Goal: Information Seeking & Learning: Learn about a topic

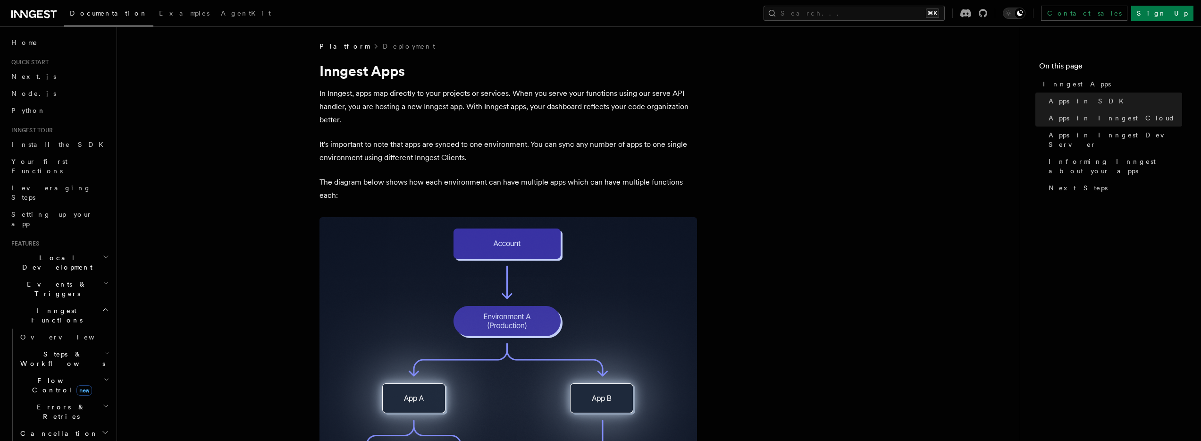
scroll to position [636, 0]
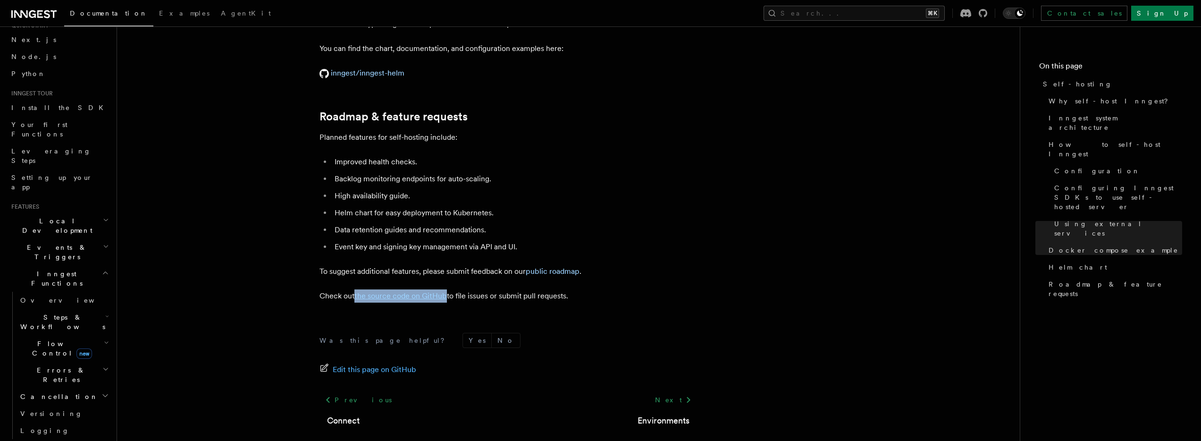
scroll to position [38, 0]
click at [43, 295] on span "Overview" at bounding box center [68, 299] width 97 height 8
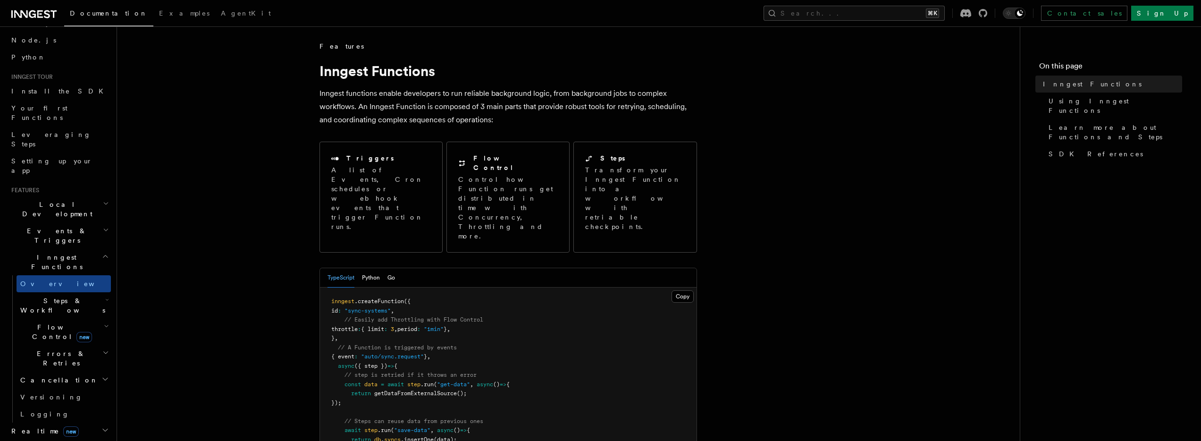
scroll to position [57, 0]
click at [50, 222] on span "Events & Triggers" at bounding box center [55, 231] width 95 height 19
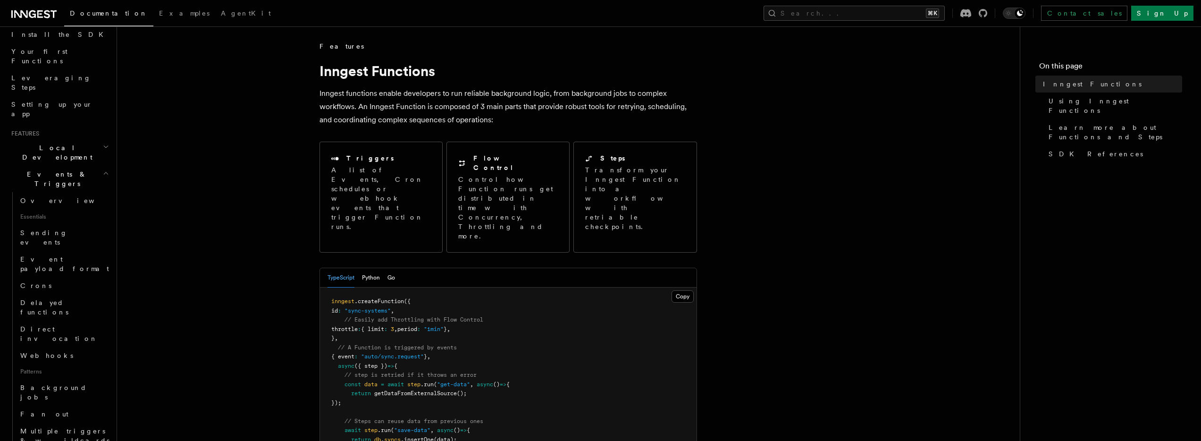
scroll to position [112, 0]
click at [50, 190] on link "Overview" at bounding box center [64, 198] width 94 height 17
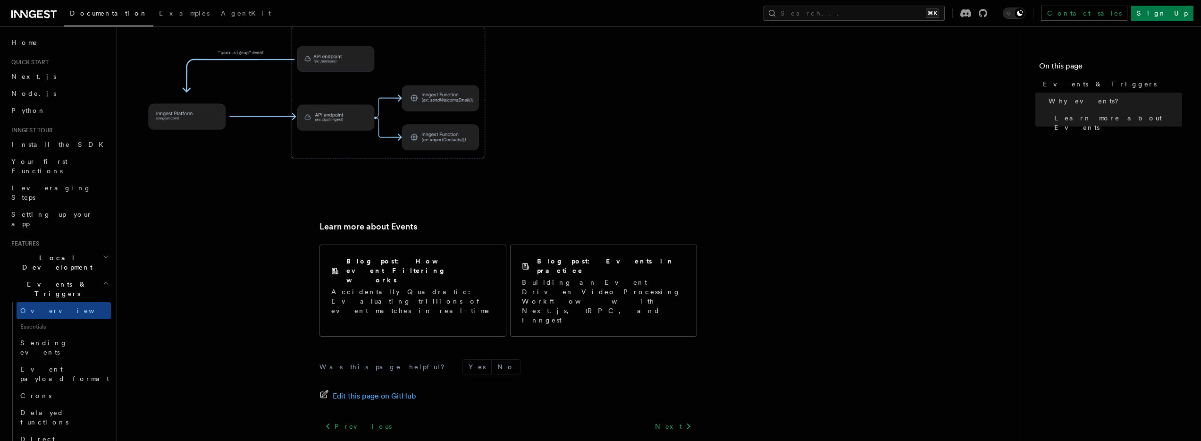
scroll to position [585, 0]
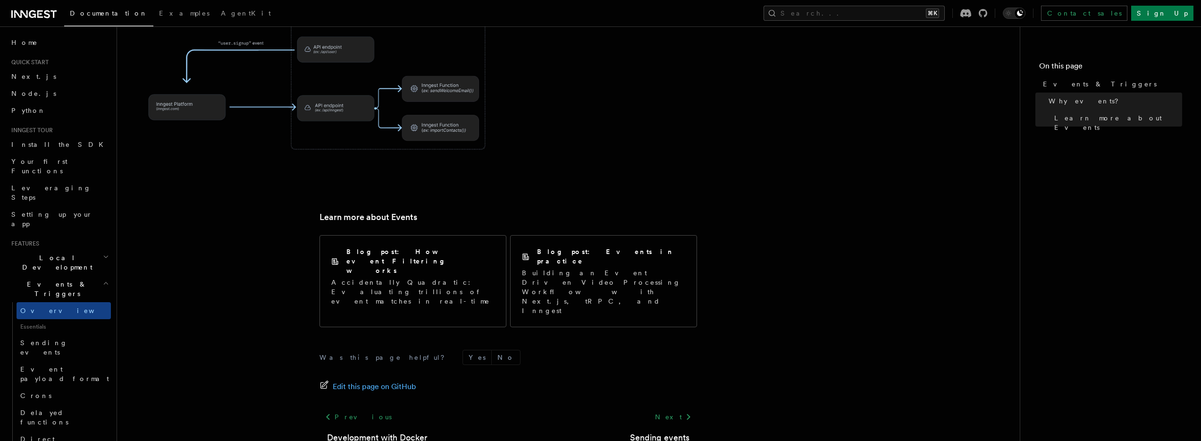
click at [87, 276] on h2 "Events & Triggers" at bounding box center [59, 289] width 103 height 26
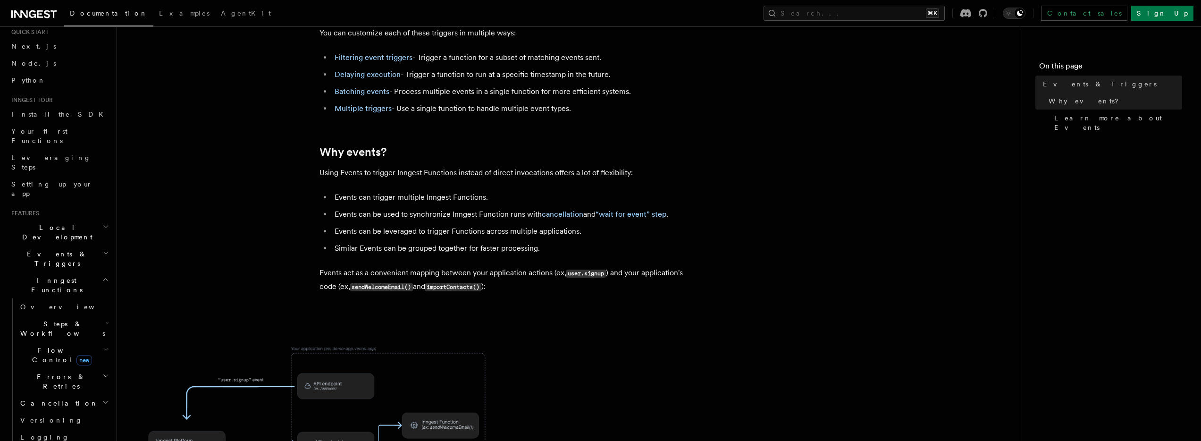
scroll to position [31, 0]
click at [55, 152] on span "Leveraging Steps" at bounding box center [61, 161] width 100 height 19
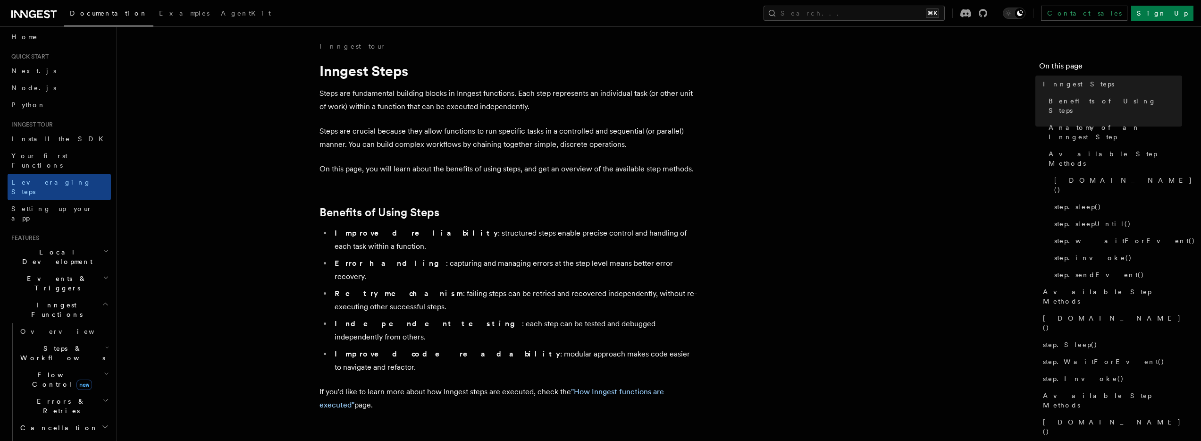
scroll to position [14, 0]
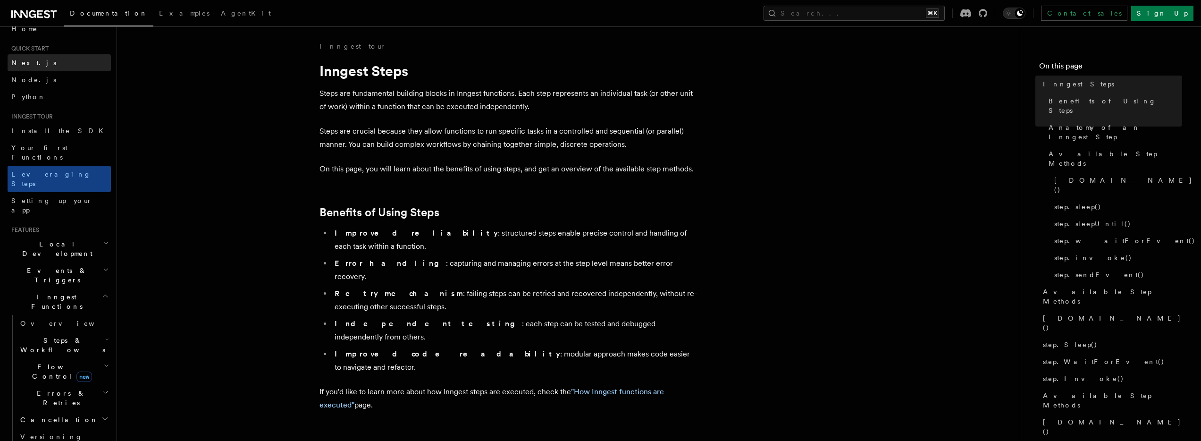
click at [34, 65] on link "Next.js" at bounding box center [59, 62] width 103 height 17
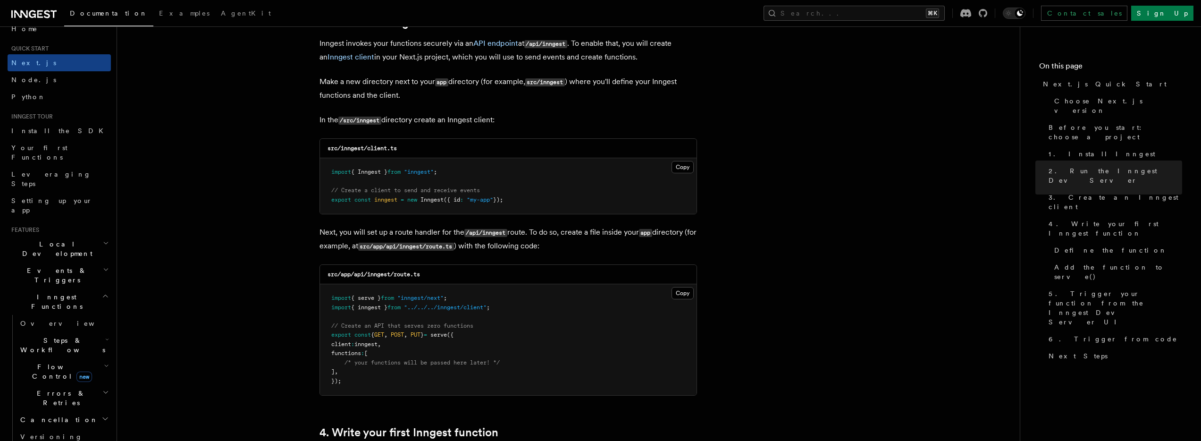
scroll to position [1133, 0]
